Goal: Navigation & Orientation: Go to known website

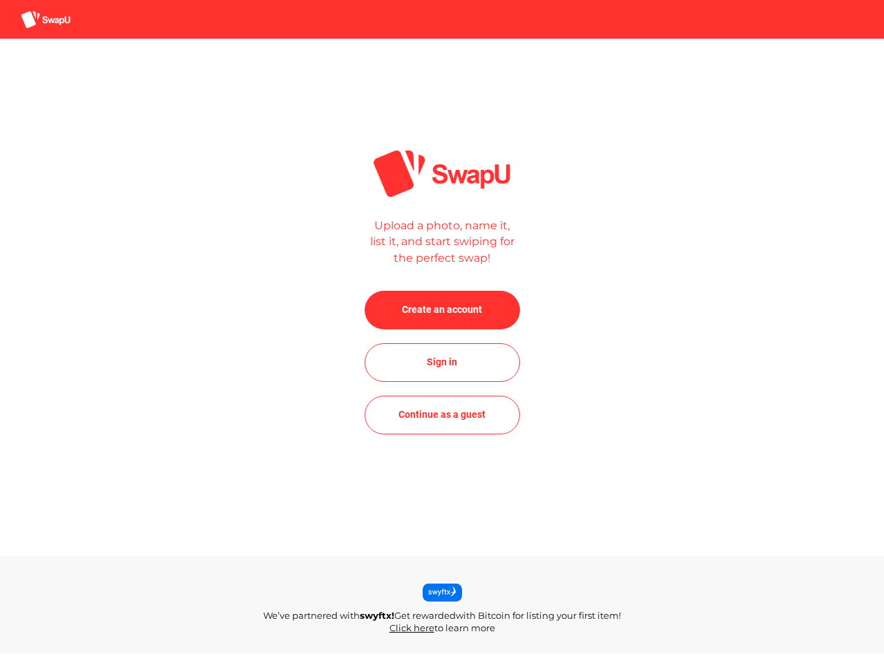
click at [442, 15] on div at bounding box center [442, 14] width 884 height 29
click at [442, 310] on body "Upload a photo, name it, list it, and start swiping for the perfect swap! Creat…" at bounding box center [442, 331] width 884 height 663
click at [442, 363] on body "Upload a photo, name it, list it, and start swiping for the perfect swap! Creat…" at bounding box center [442, 331] width 884 height 663
click at [442, 415] on body "Upload a photo, name it, list it, and start swiping for the perfect swap! Creat…" at bounding box center [442, 331] width 884 height 663
